Goal: Information Seeking & Learning: Learn about a topic

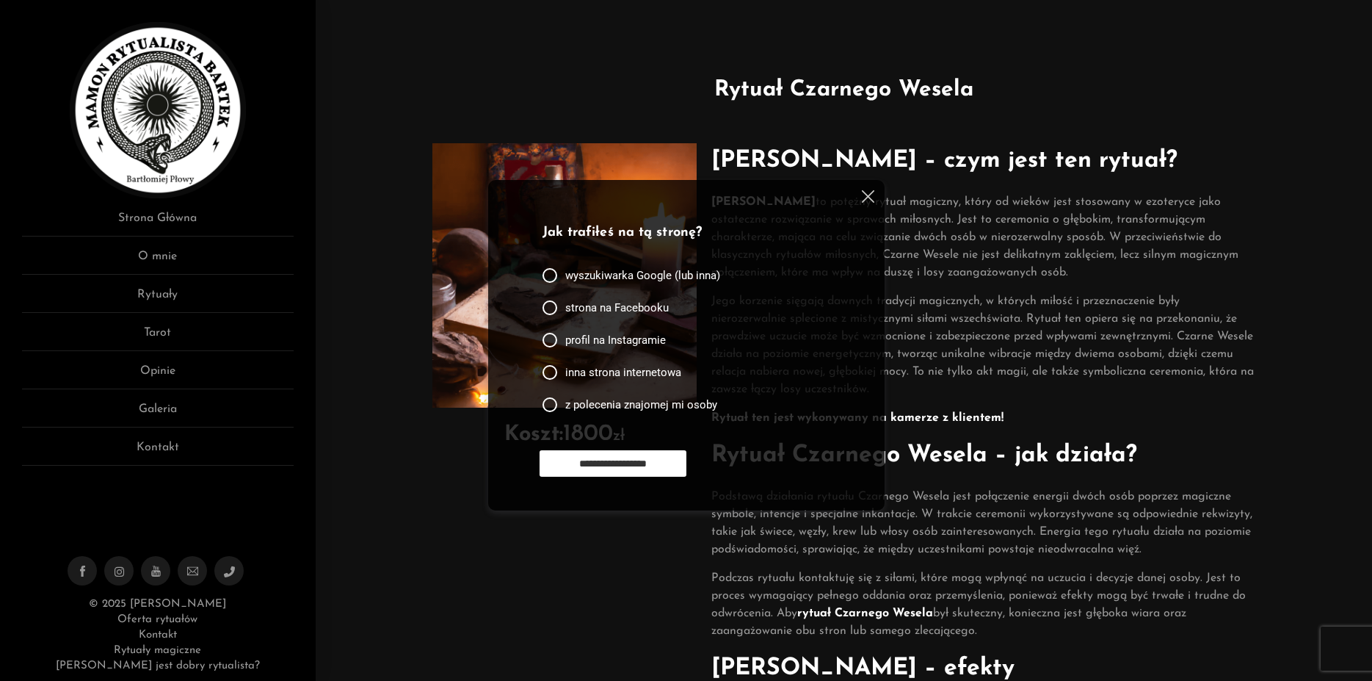
click at [868, 198] on img at bounding box center [868, 196] width 12 height 12
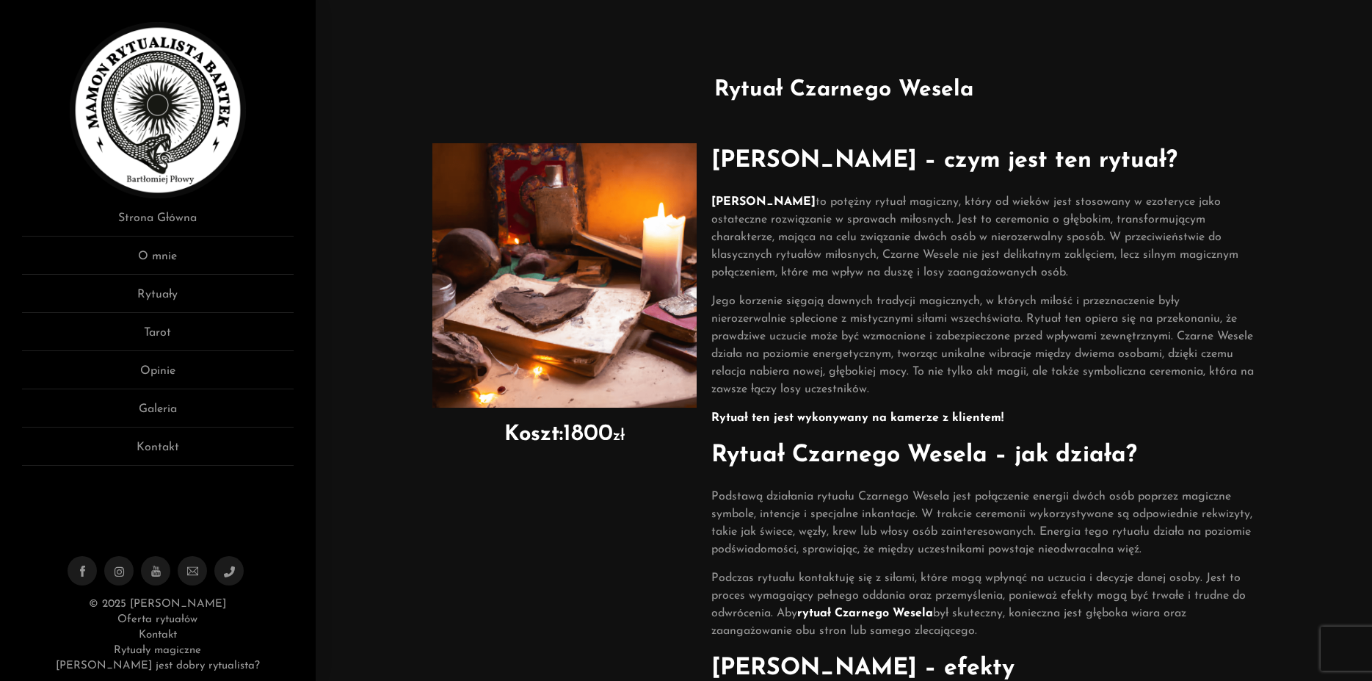
drag, startPoint x: 111, startPoint y: 605, endPoint x: 204, endPoint y: 603, distance: 93.3
click at [204, 603] on div "© 2025 MAMON Rytualista Bartek Oferta rytuałów Kontakt Rytuały magiczne Kim jes…" at bounding box center [158, 634] width 316 height 77
drag, startPoint x: 112, startPoint y: 604, endPoint x: 203, endPoint y: 598, distance: 91.2
click at [203, 598] on div "© 2025 MAMON Rytualista Bartek Oferta rytuałów Kontakt Rytuały magiczne Kim jes…" at bounding box center [158, 634] width 316 height 77
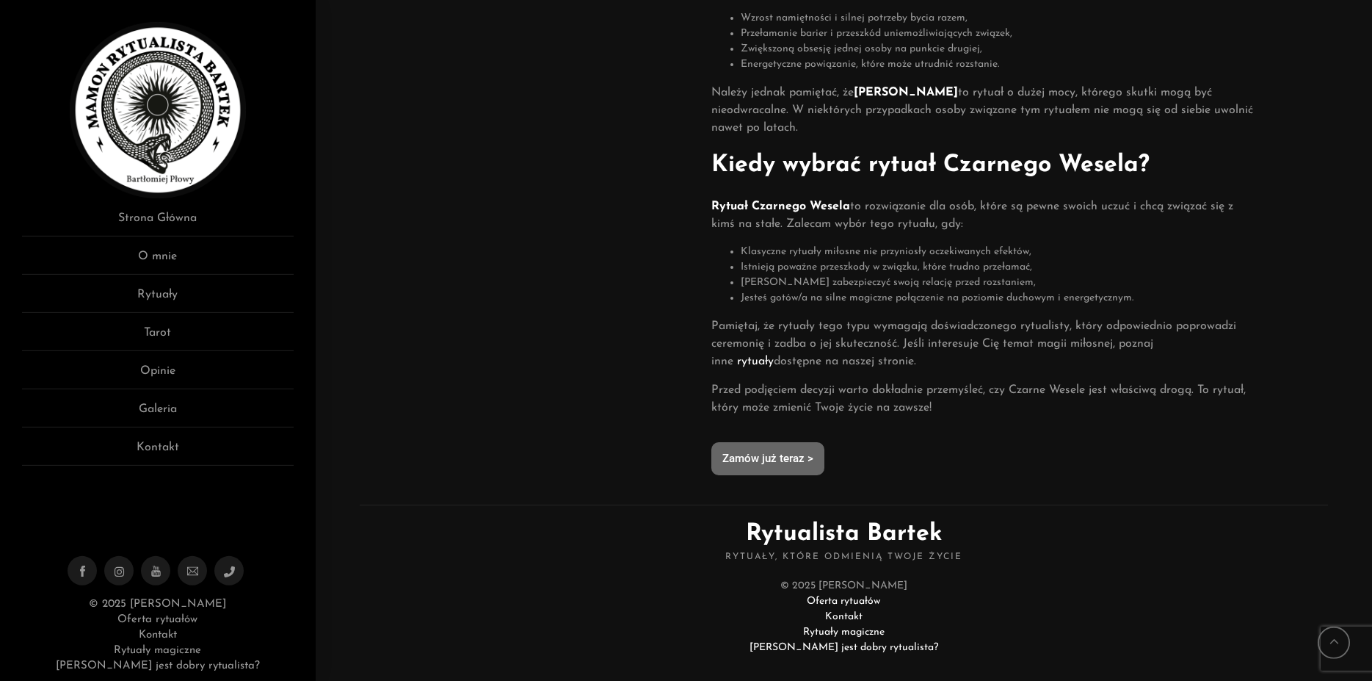
scroll to position [764, 0]
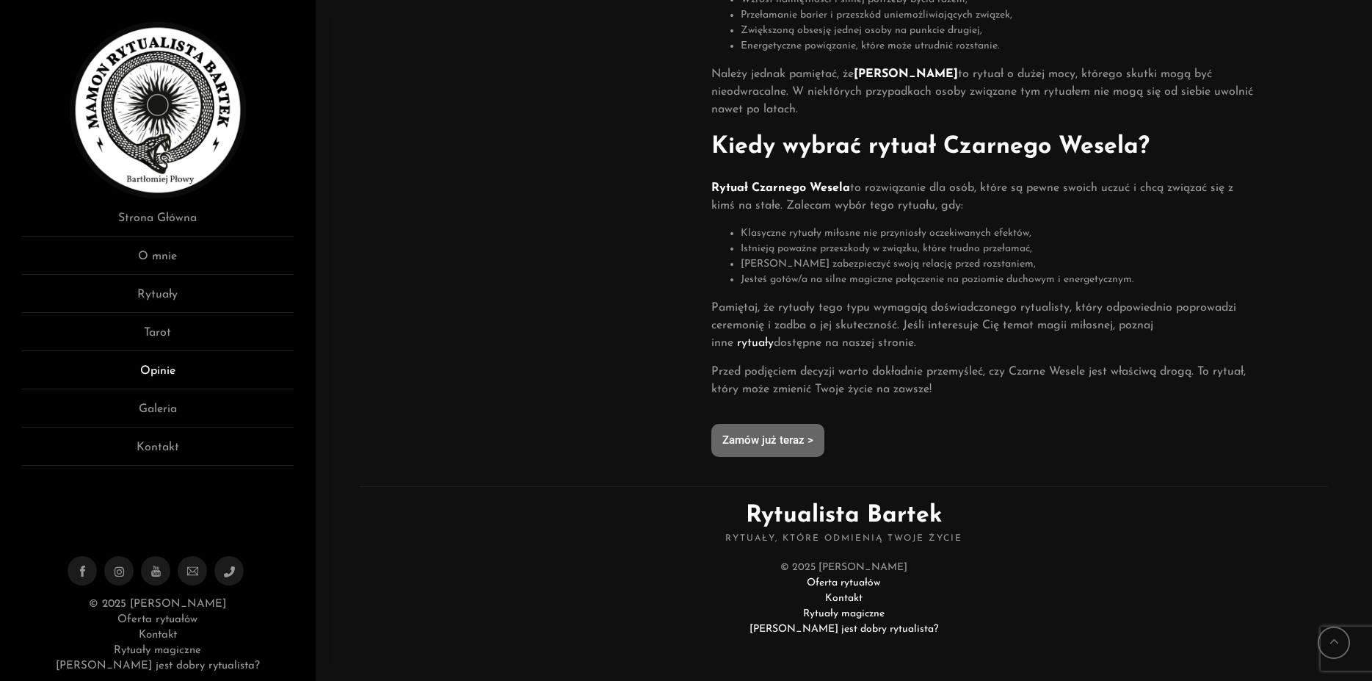
click at [145, 366] on link "Opinie" at bounding box center [158, 375] width 272 height 27
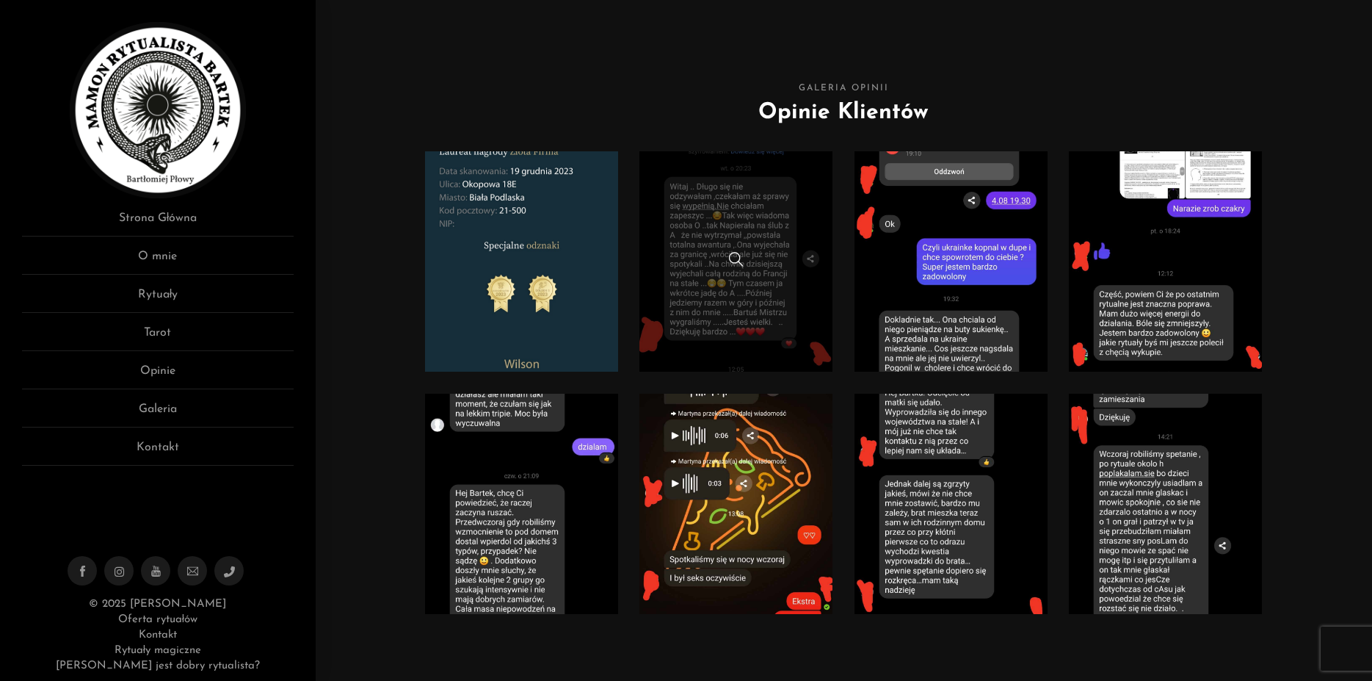
click at [713, 247] on link at bounding box center [736, 261] width 193 height 220
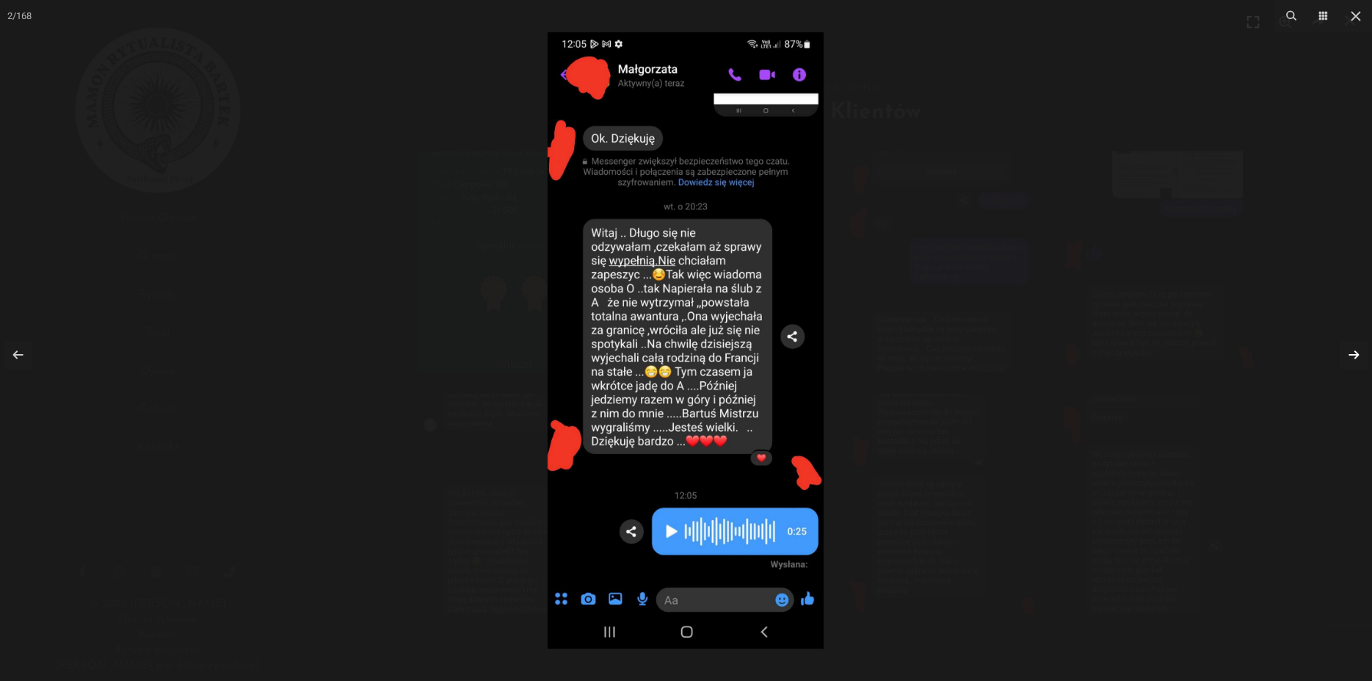
click at [1357, 352] on link at bounding box center [1354, 355] width 28 height 28
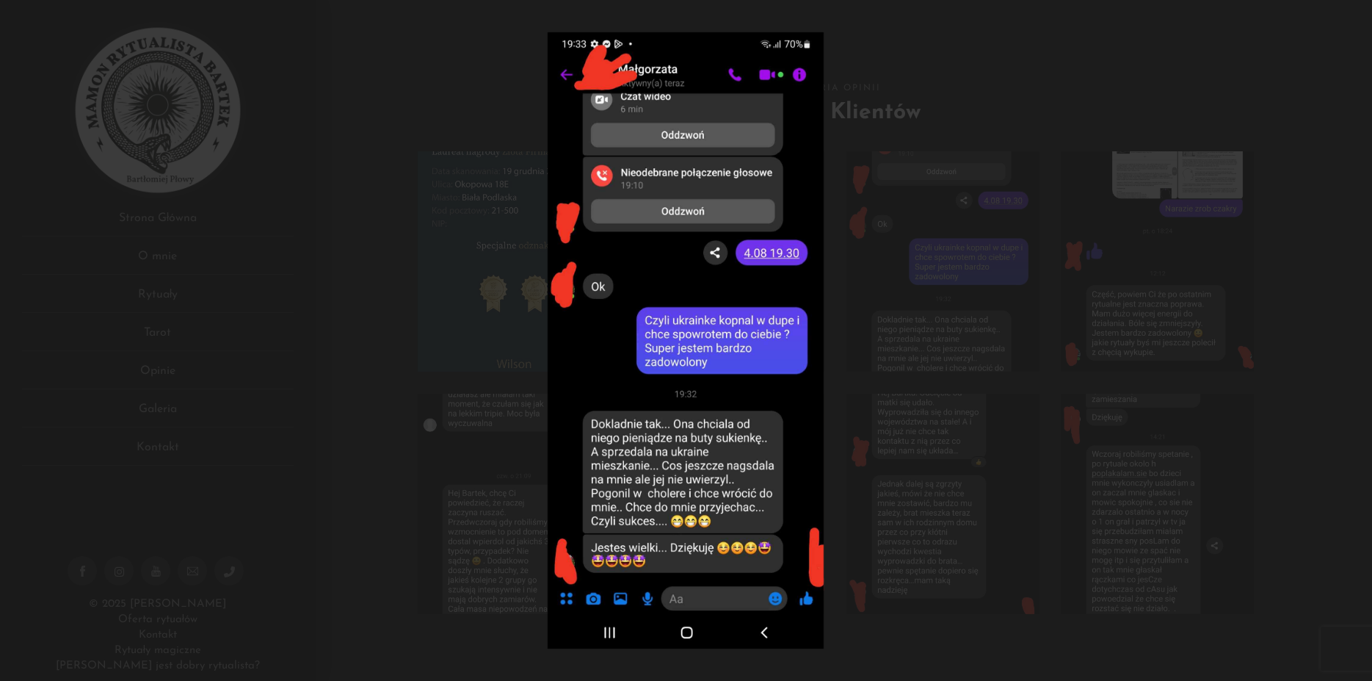
click at [1357, 352] on div at bounding box center [686, 340] width 1372 height 681
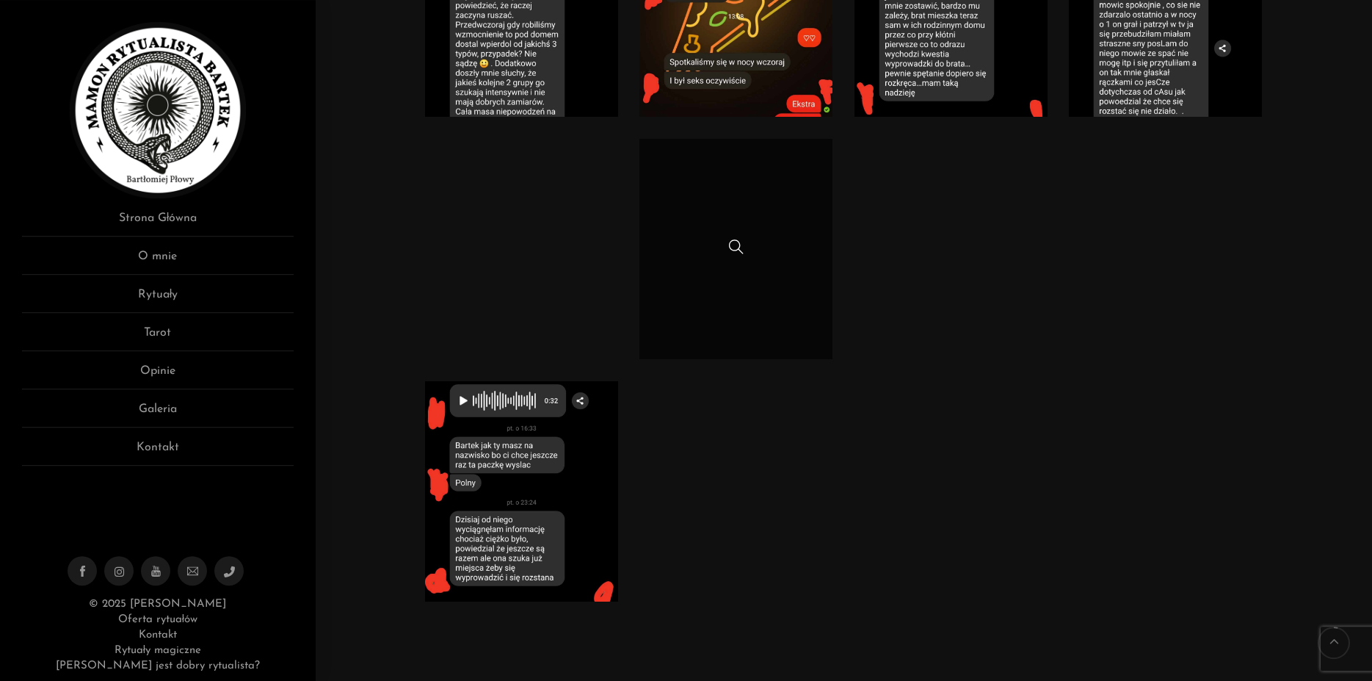
scroll to position [499, 0]
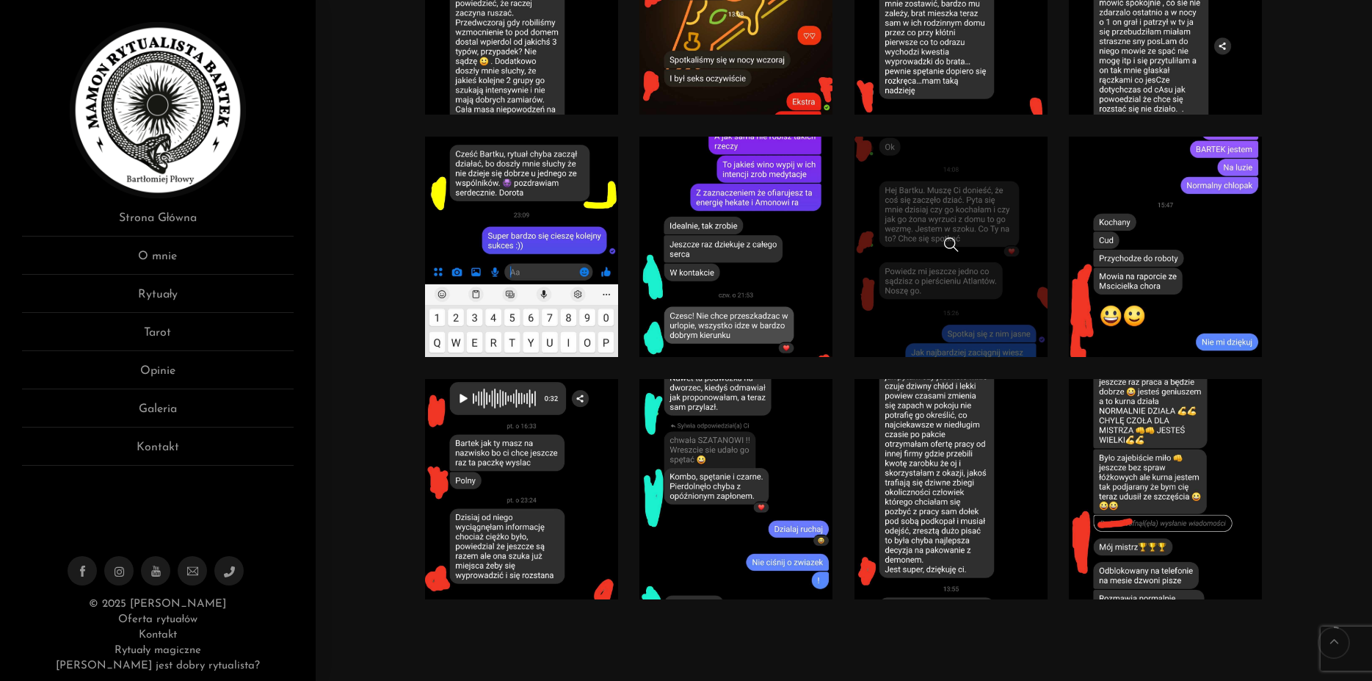
click at [906, 252] on div at bounding box center [951, 246] width 193 height 19
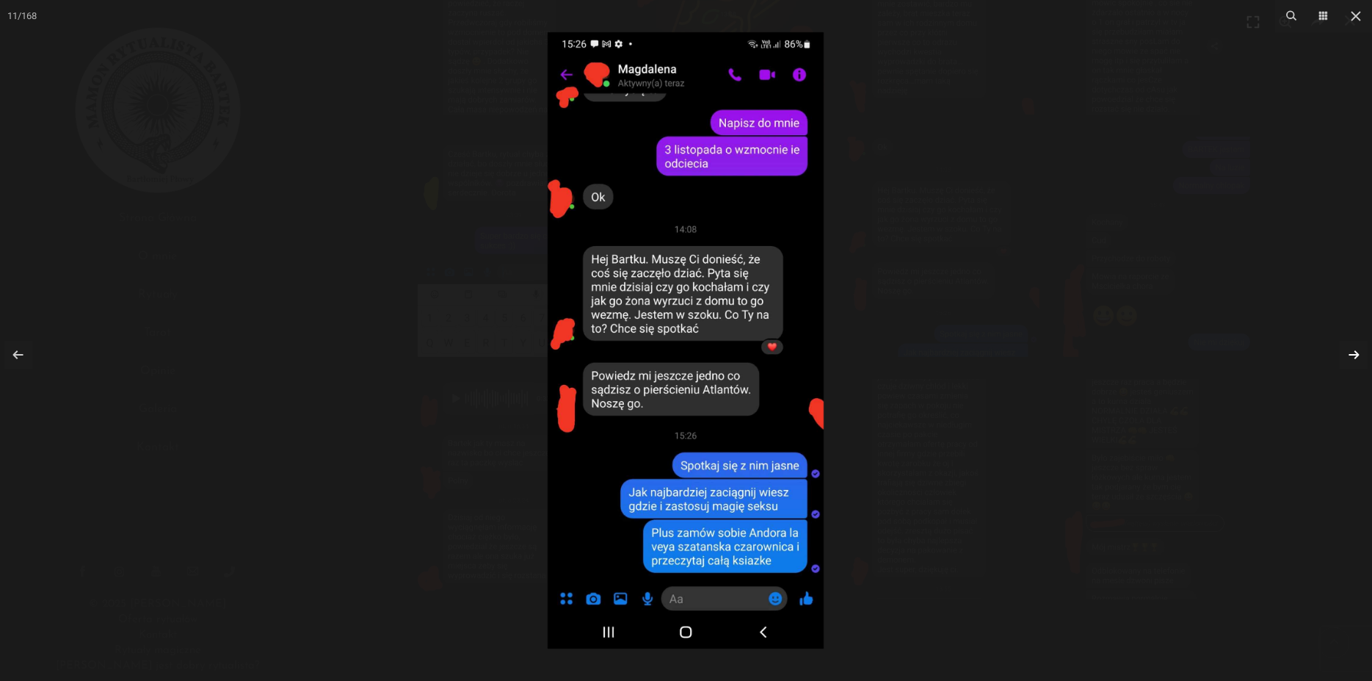
click at [1352, 357] on link at bounding box center [1354, 355] width 28 height 28
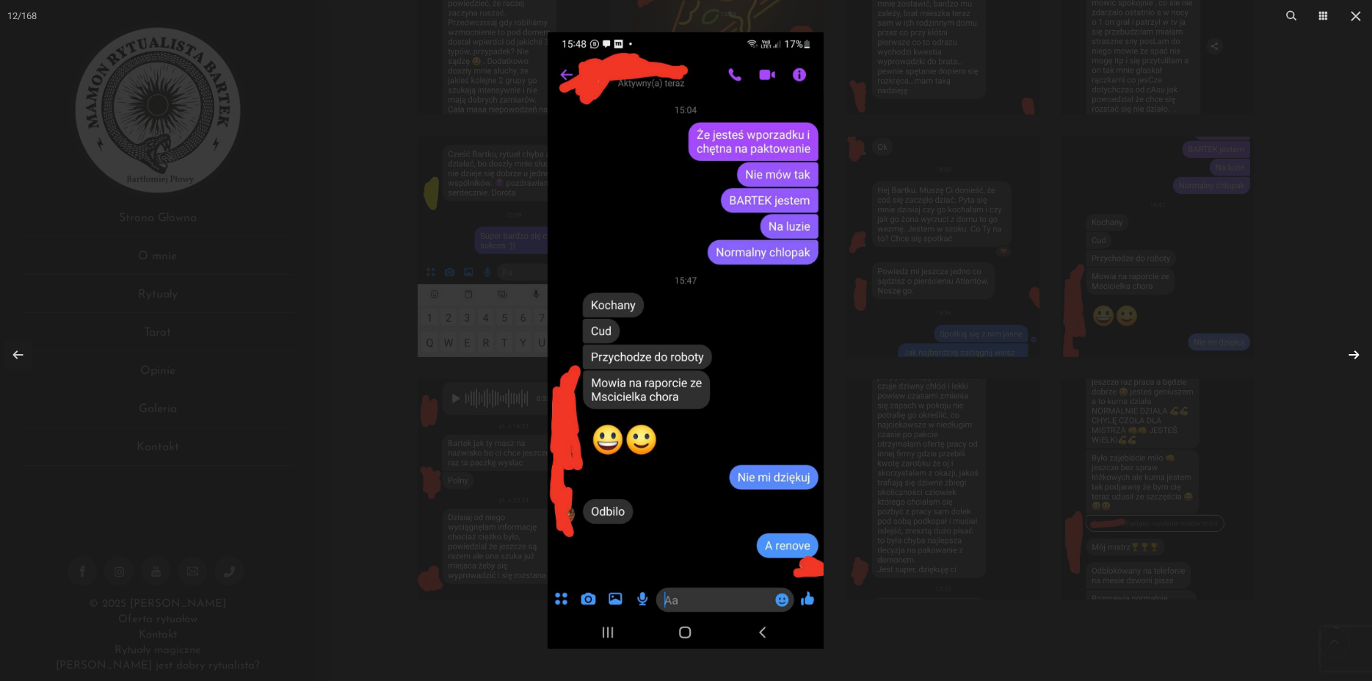
click at [1350, 351] on link at bounding box center [1354, 355] width 28 height 28
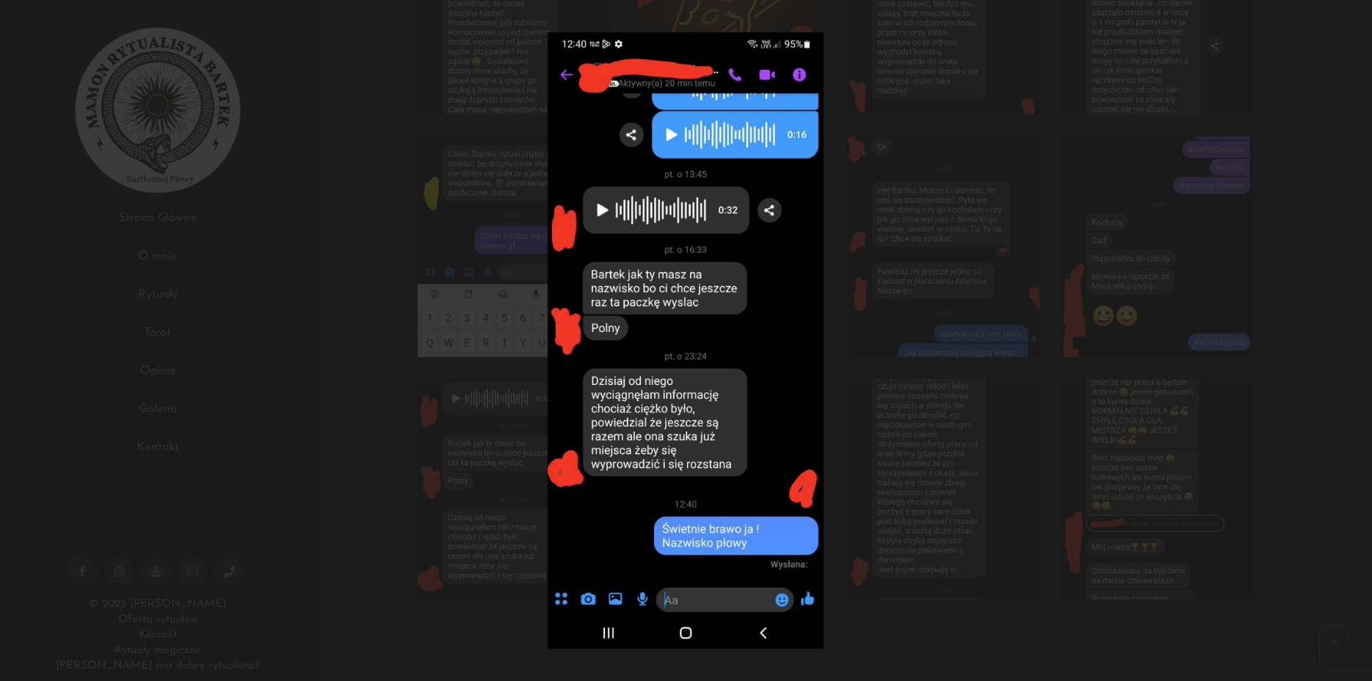
click at [1350, 351] on div at bounding box center [686, 340] width 1372 height 681
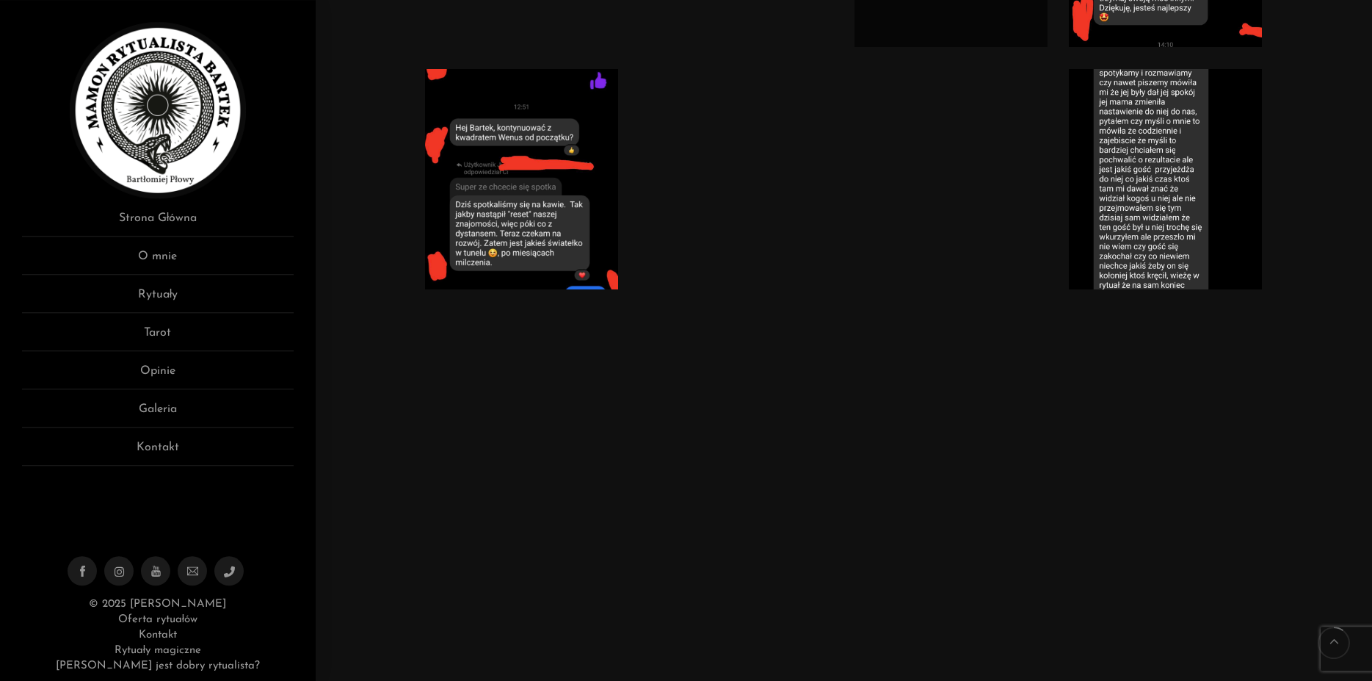
scroll to position [1498, 0]
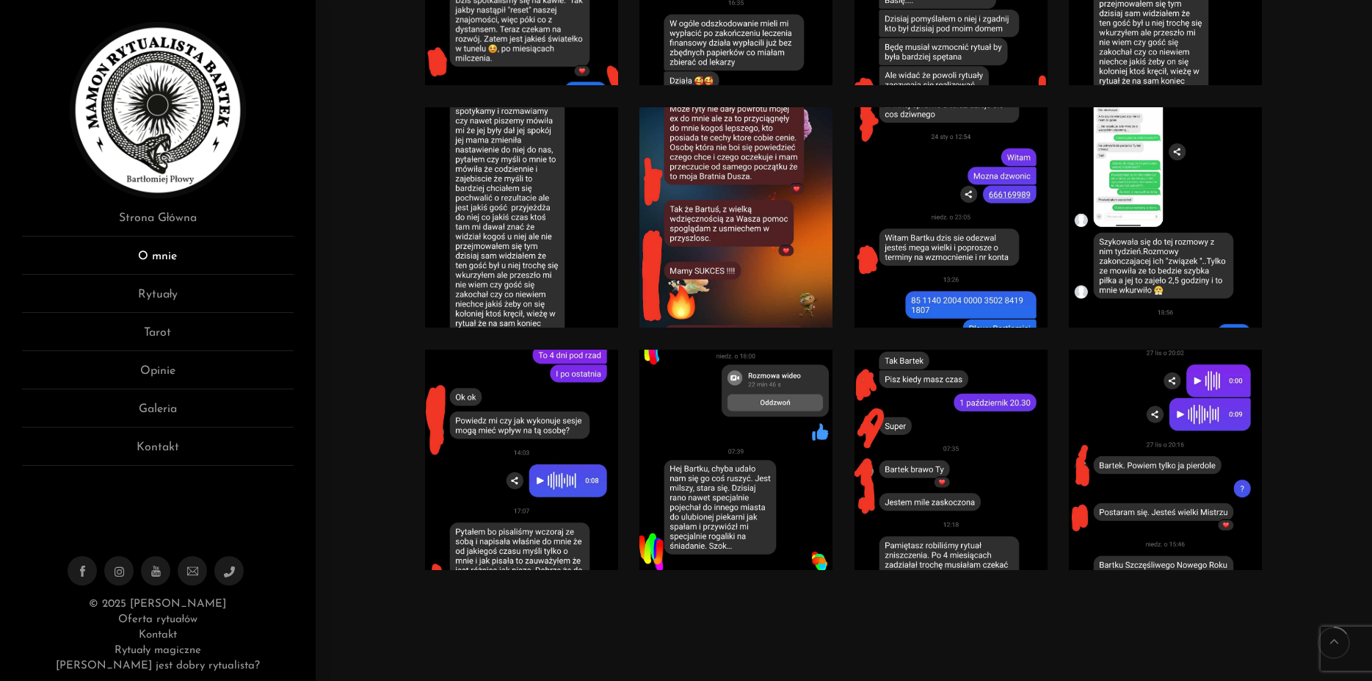
click at [159, 256] on link "O mnie" at bounding box center [158, 260] width 272 height 27
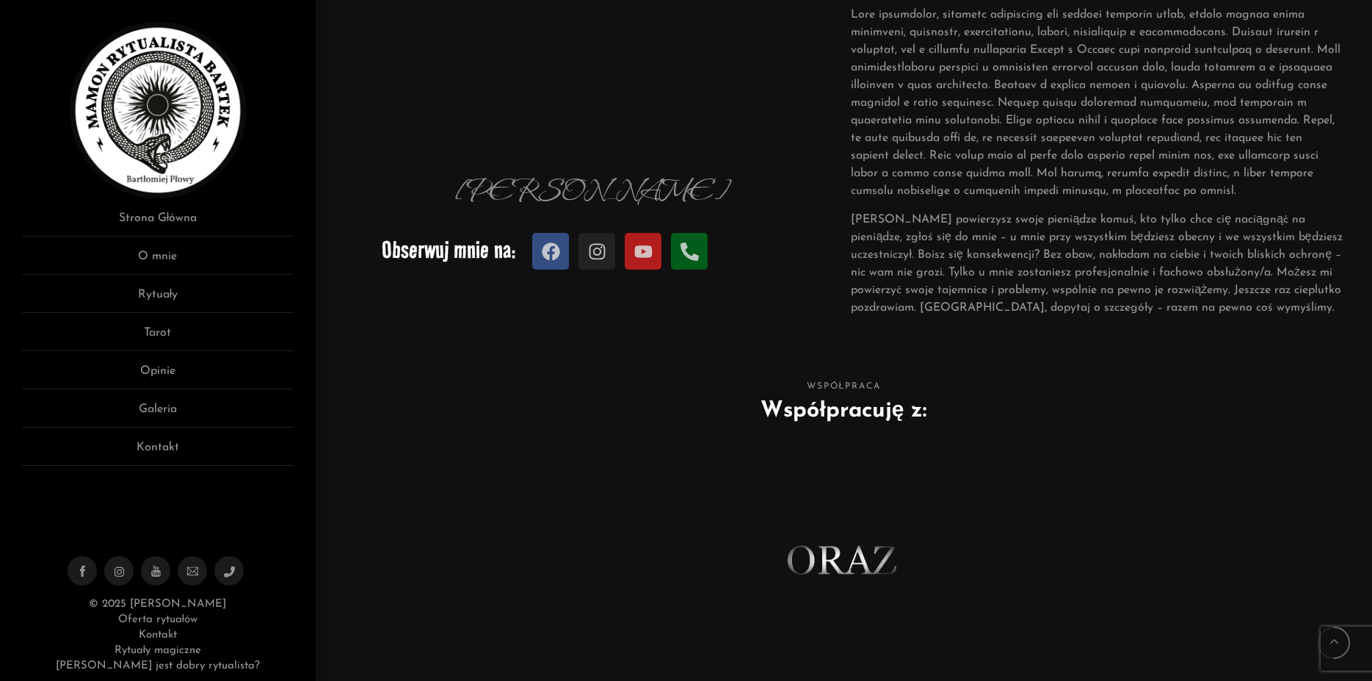
scroll to position [794, 0]
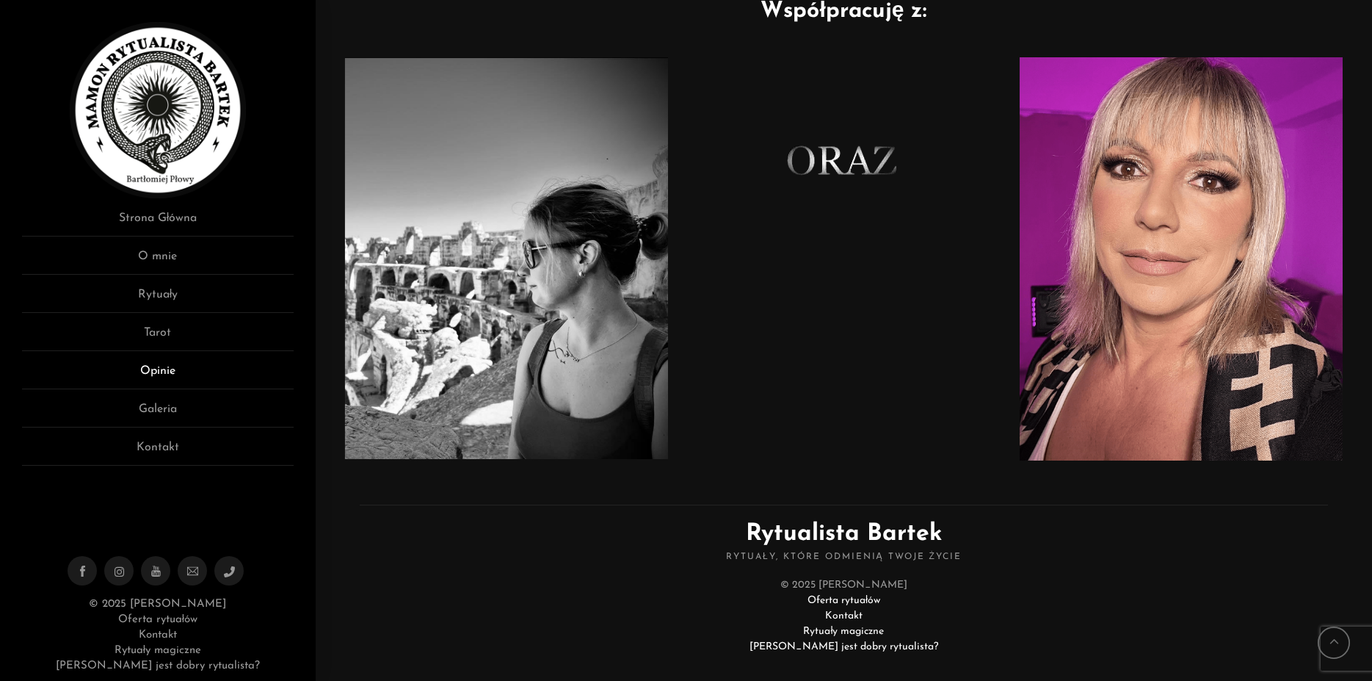
click at [158, 367] on link "Opinie" at bounding box center [158, 375] width 272 height 27
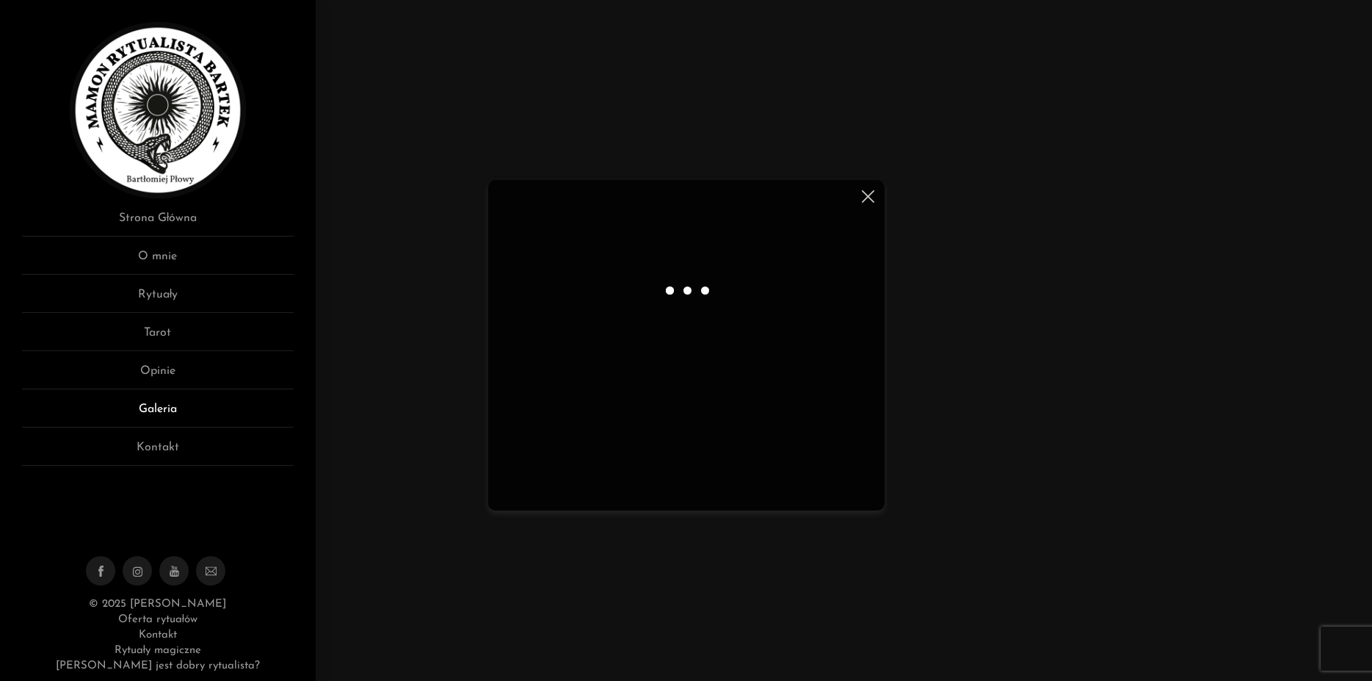
click at [167, 411] on link "Galeria" at bounding box center [158, 413] width 272 height 27
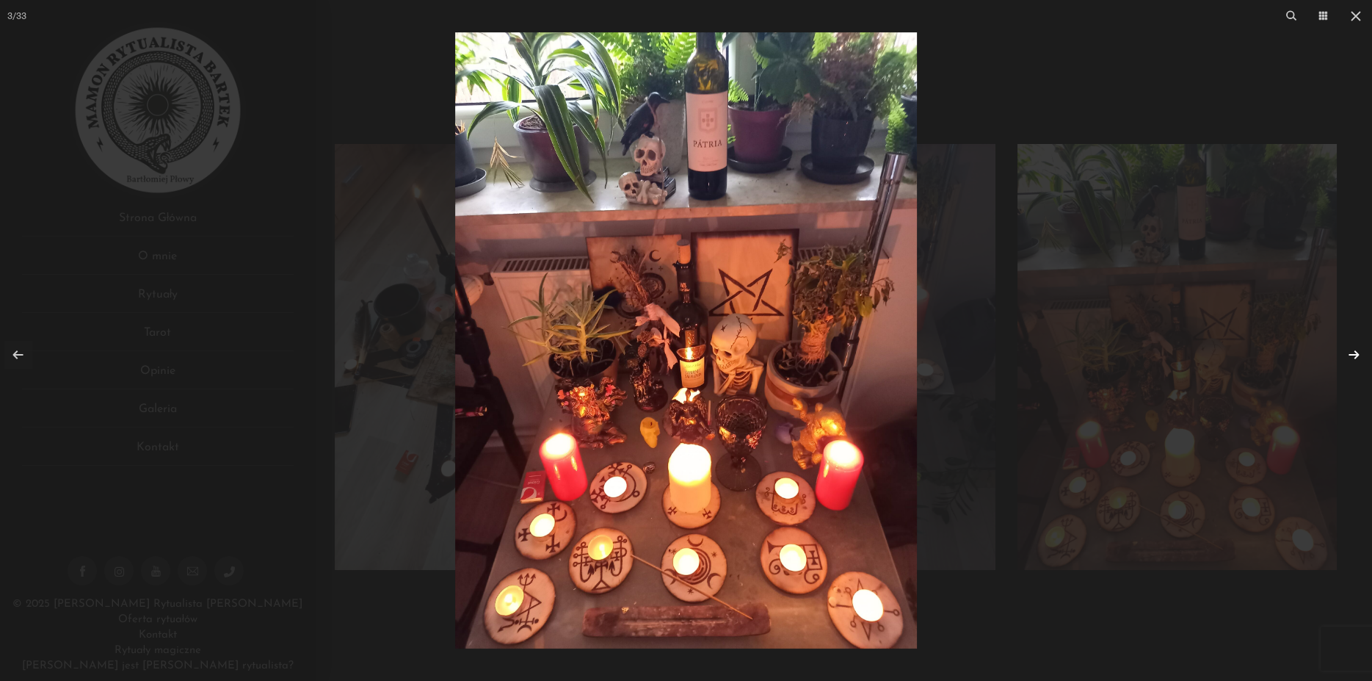
click at [1354, 355] on link at bounding box center [1354, 355] width 28 height 28
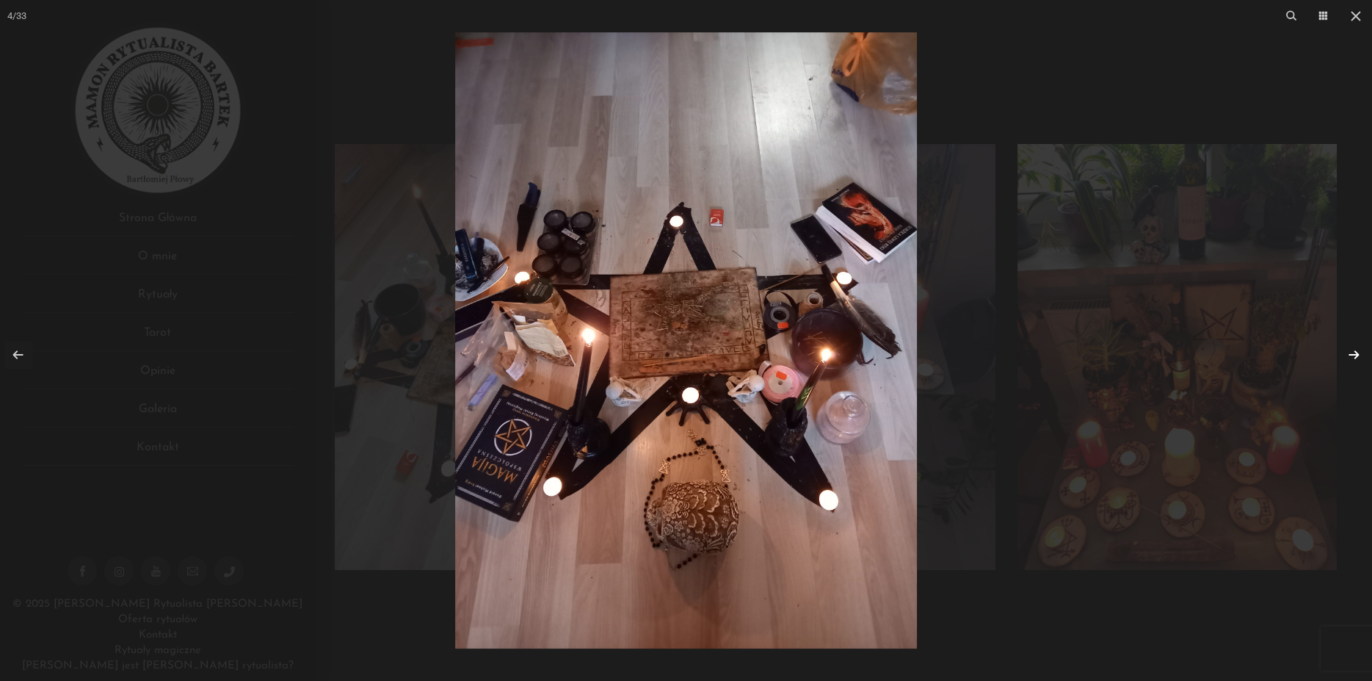
click at [1354, 355] on link at bounding box center [1354, 355] width 28 height 28
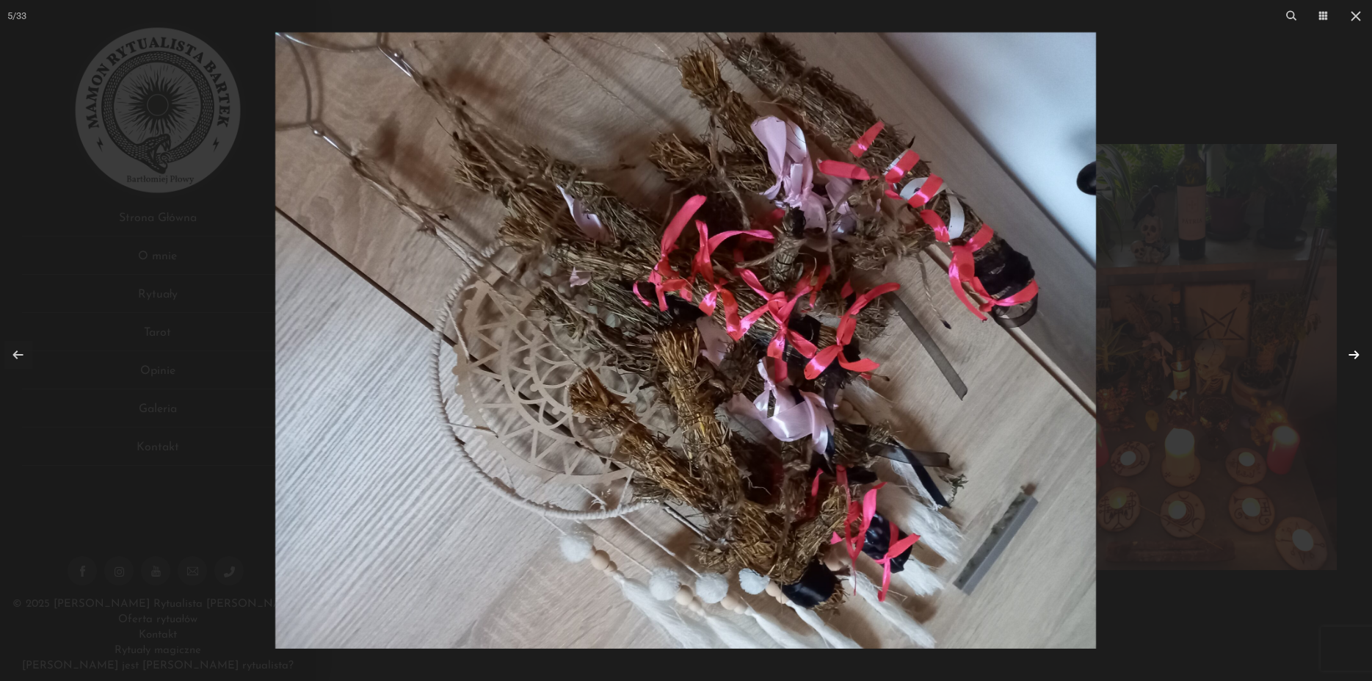
click at [1354, 355] on link at bounding box center [1354, 355] width 28 height 28
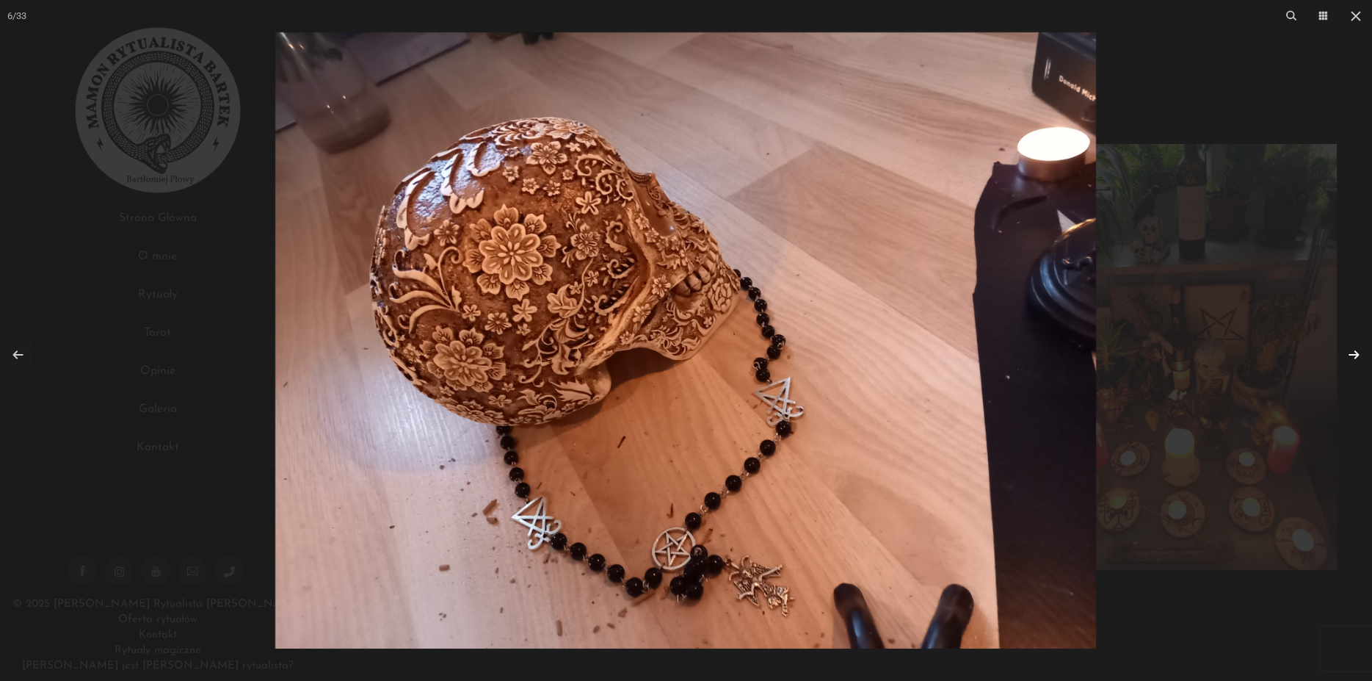
click at [1354, 355] on link at bounding box center [1354, 355] width 28 height 28
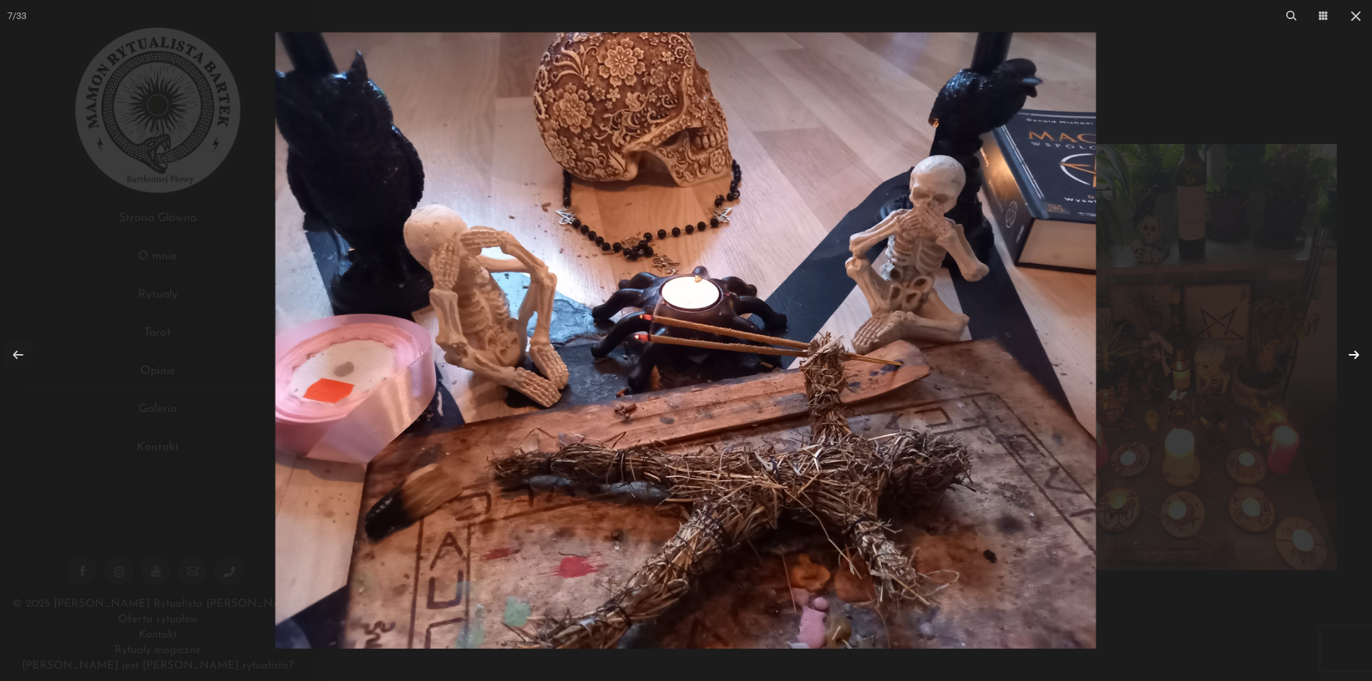
click at [1354, 355] on link at bounding box center [1354, 355] width 28 height 28
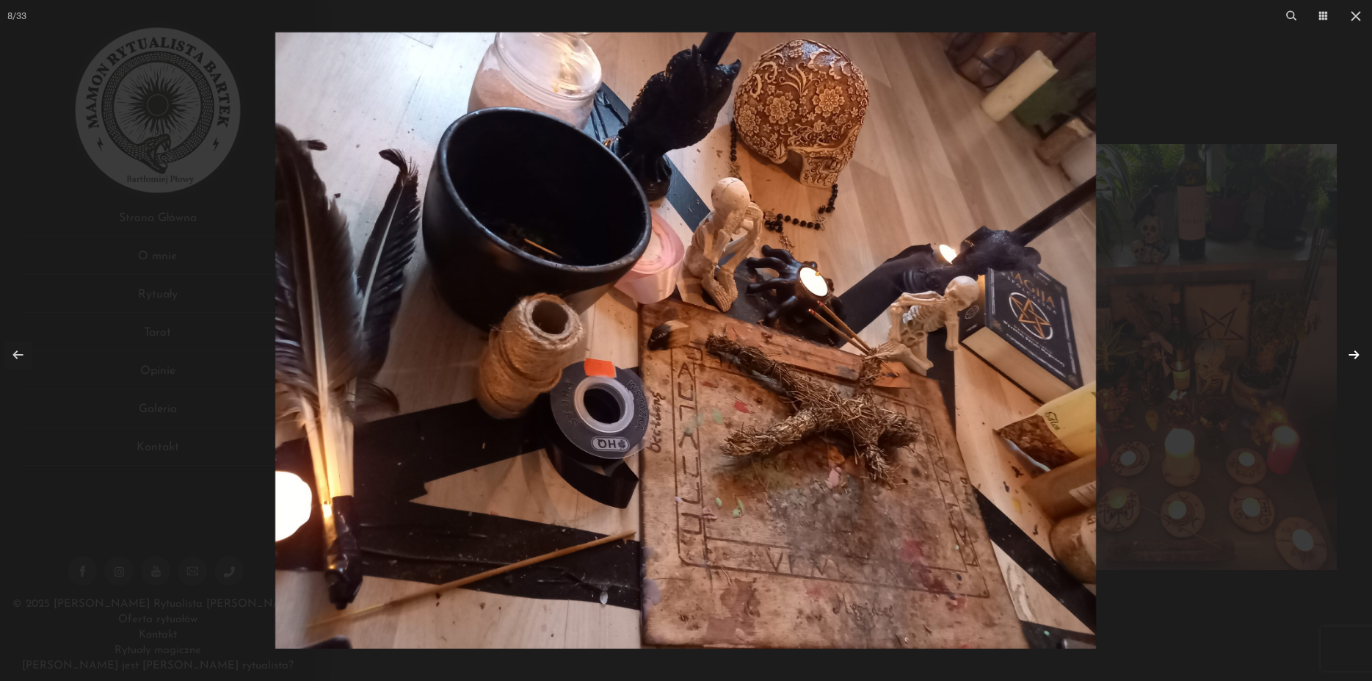
click at [1354, 355] on link at bounding box center [1354, 355] width 28 height 28
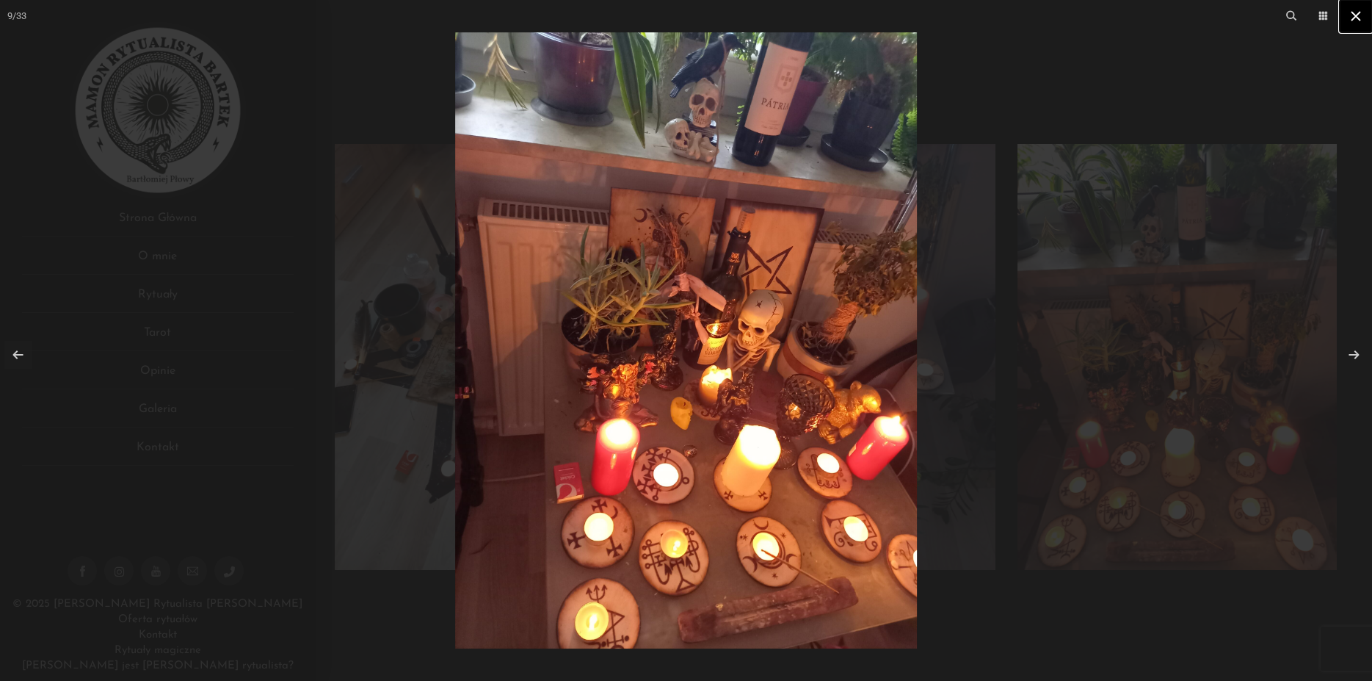
click at [1353, 7] on icon at bounding box center [1356, 16] width 18 height 18
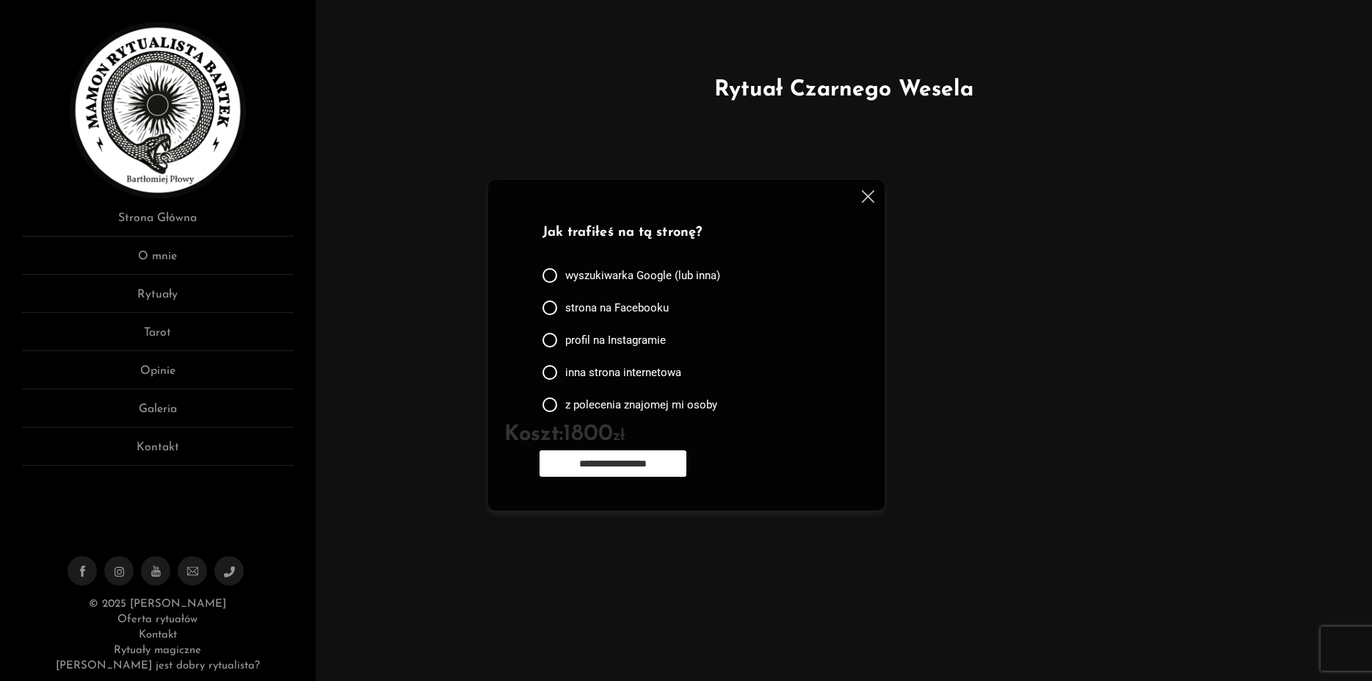
scroll to position [764, 0]
